Goal: Task Accomplishment & Management: Use online tool/utility

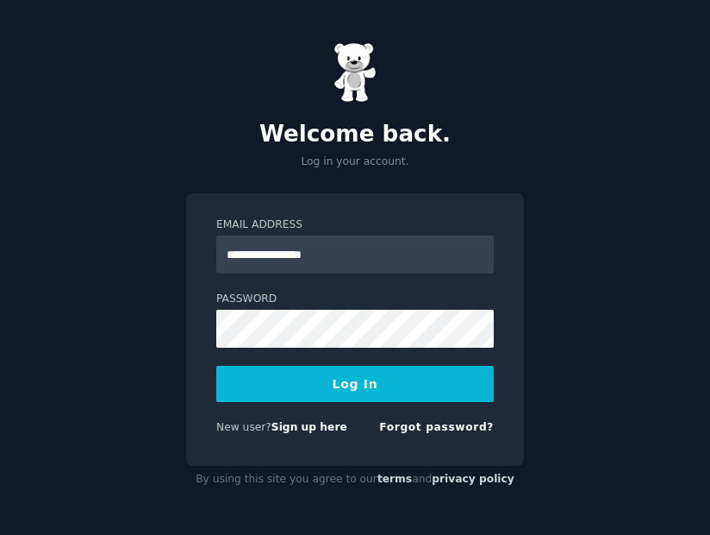
type input "**********"
click at [216, 366] on button "Log In" at bounding box center [355, 384] width 278 height 36
